Goal: Navigation & Orientation: Find specific page/section

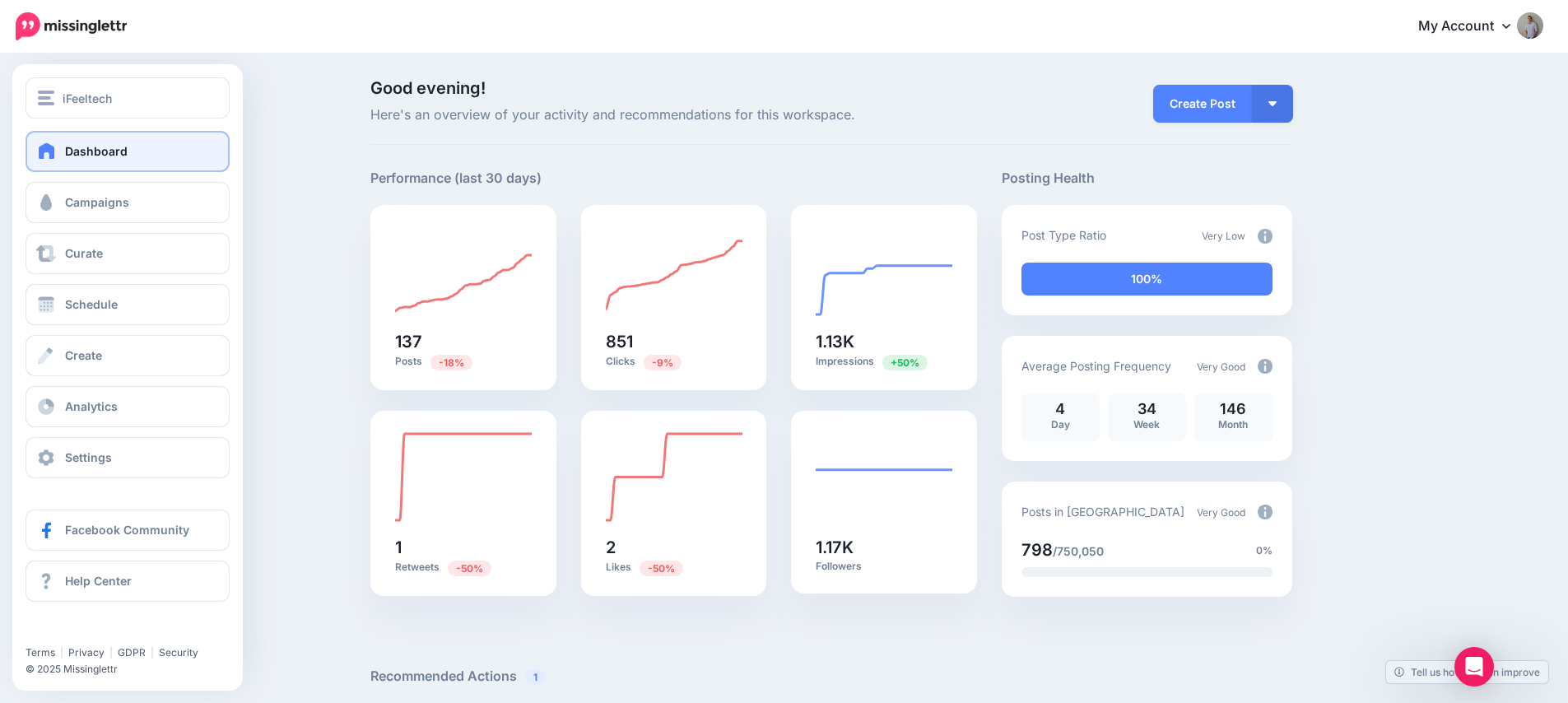
click at [108, 152] on span "Dashboard" at bounding box center [96, 151] width 62 height 14
click at [76, 102] on span "iFeeltech" at bounding box center [87, 97] width 50 height 19
click at [119, 200] on span "Campaigns" at bounding box center [97, 201] width 64 height 14
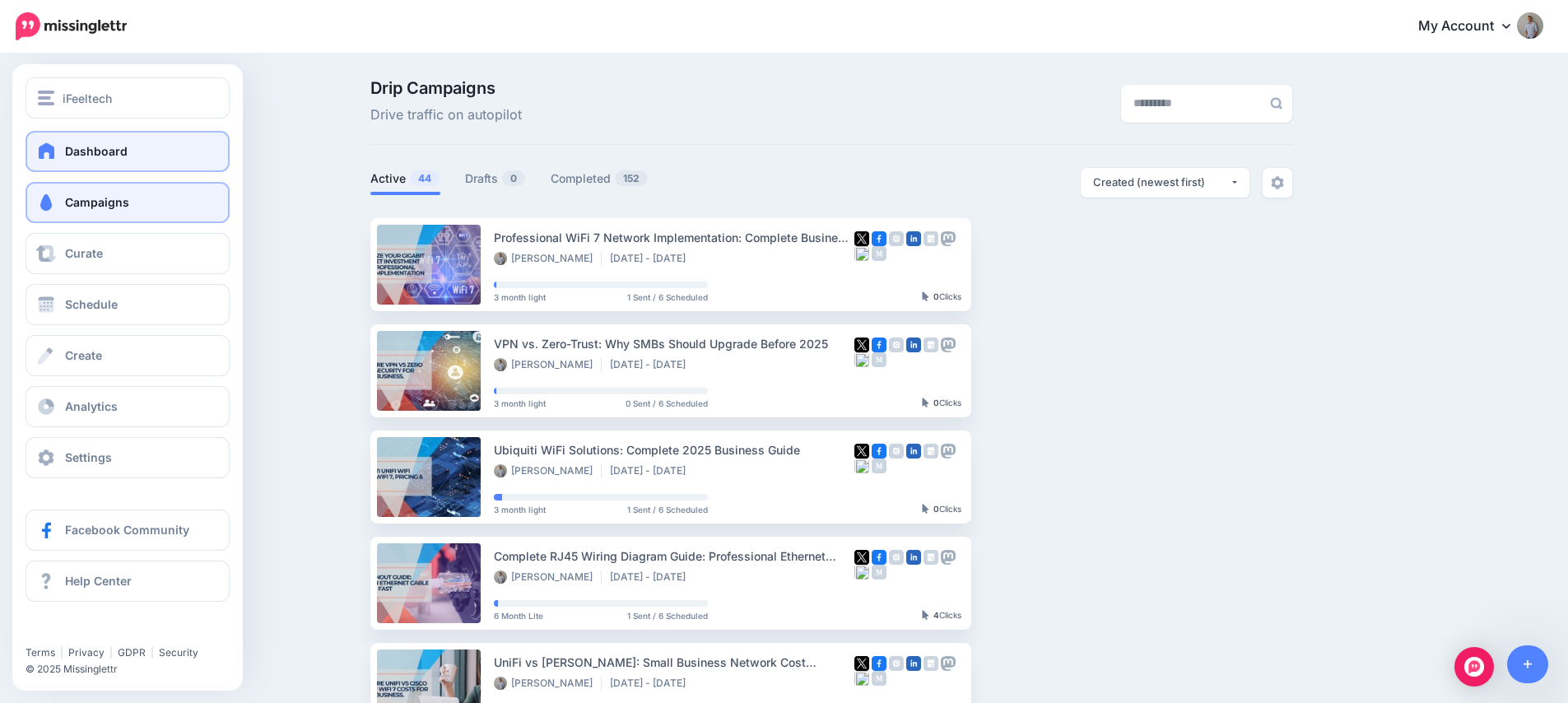
click at [85, 153] on span "Dashboard" at bounding box center [96, 151] width 62 height 14
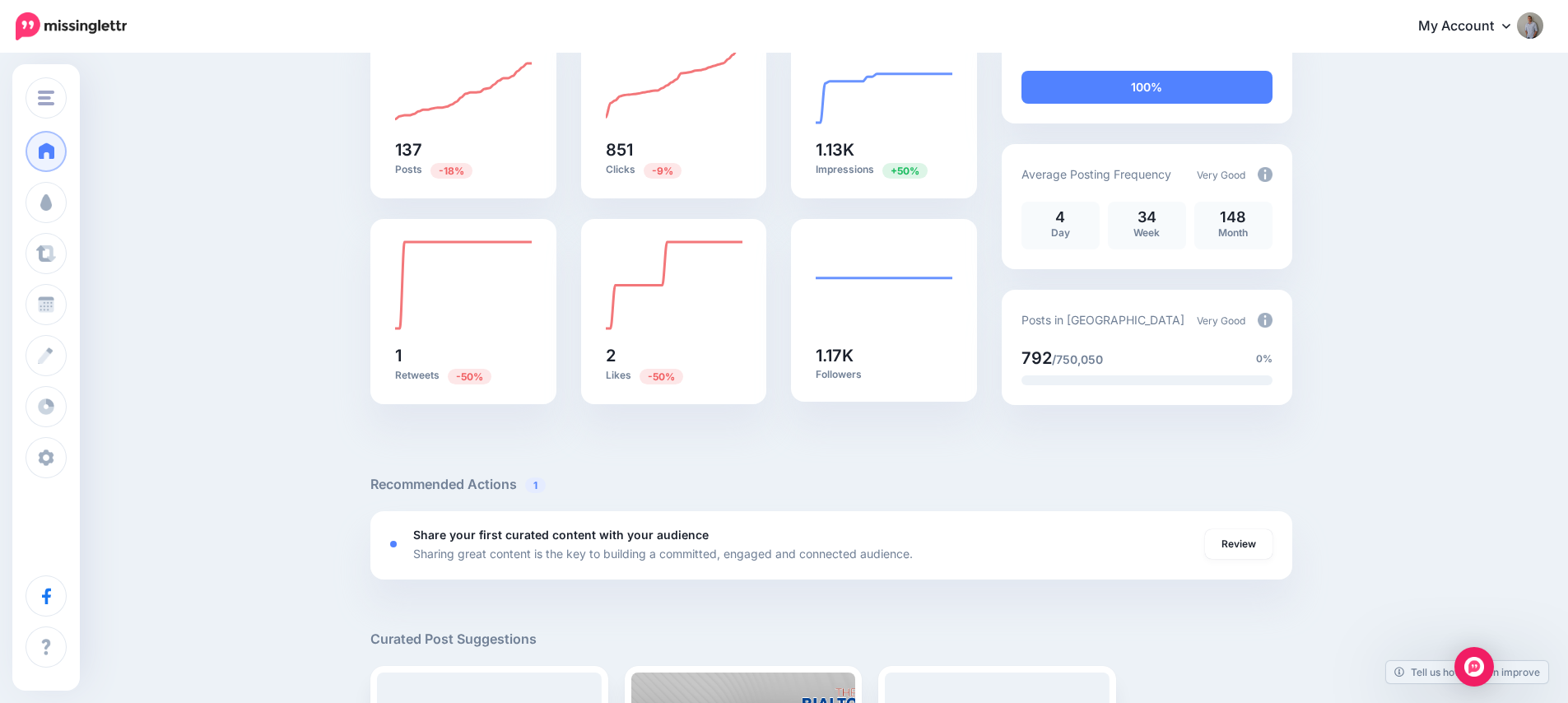
scroll to position [14, 0]
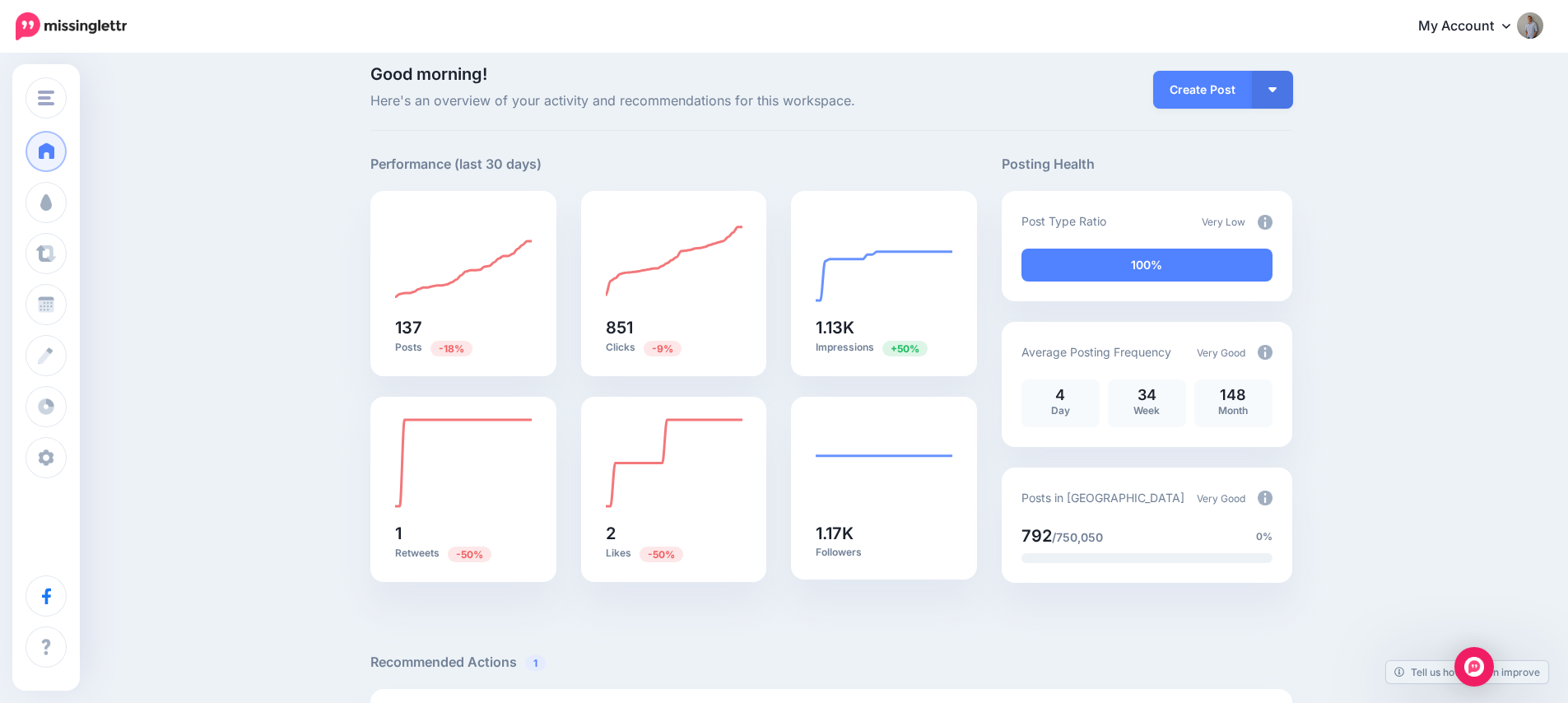
click at [64, 20] on img at bounding box center [70, 26] width 111 height 28
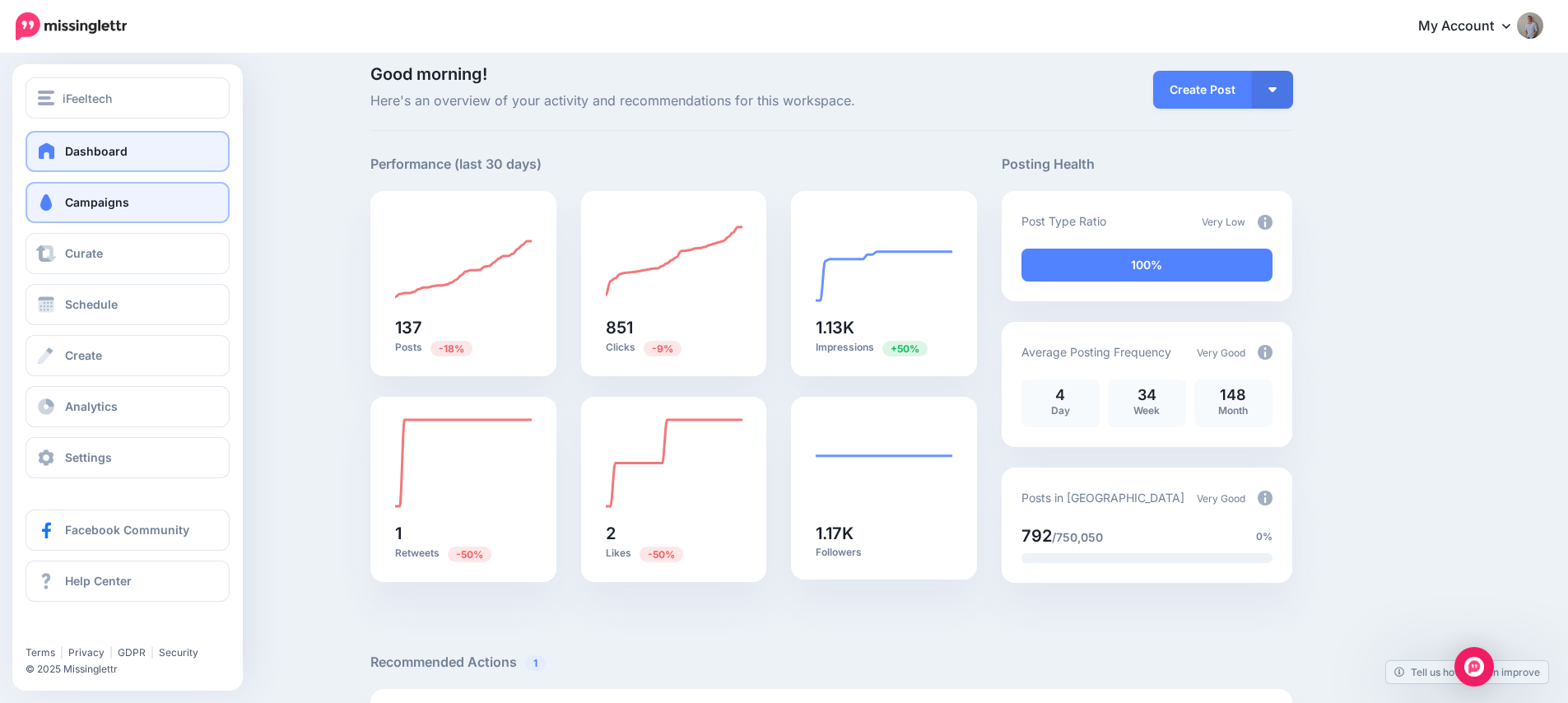
click at [91, 191] on link "Campaigns" at bounding box center [127, 202] width 204 height 42
click at [85, 207] on span "Campaigns" at bounding box center [97, 201] width 64 height 14
